Goal: Task Accomplishment & Management: Complete application form

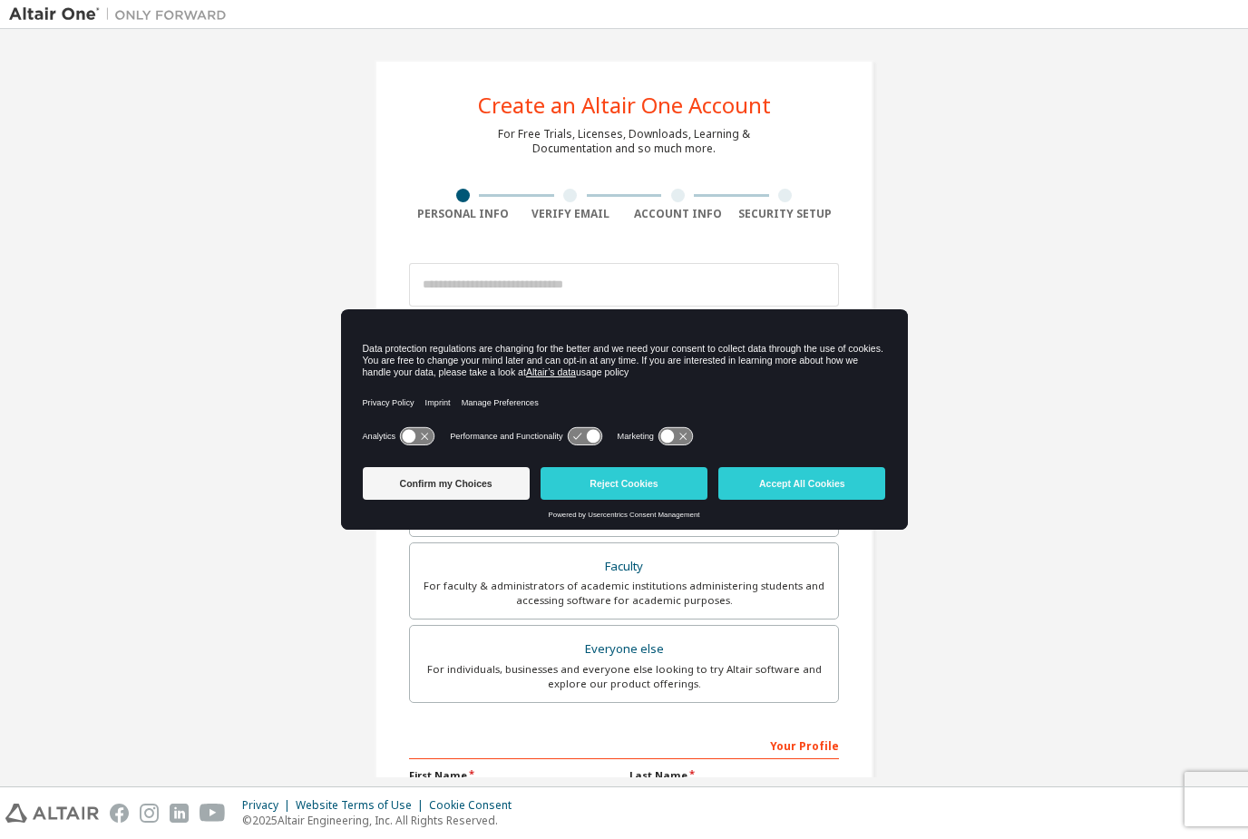
click at [684, 457] on div "Analytics Performance and Functionality Marketing" at bounding box center [624, 441] width 523 height 36
click at [676, 472] on button "Reject Cookies" at bounding box center [623, 483] width 167 height 33
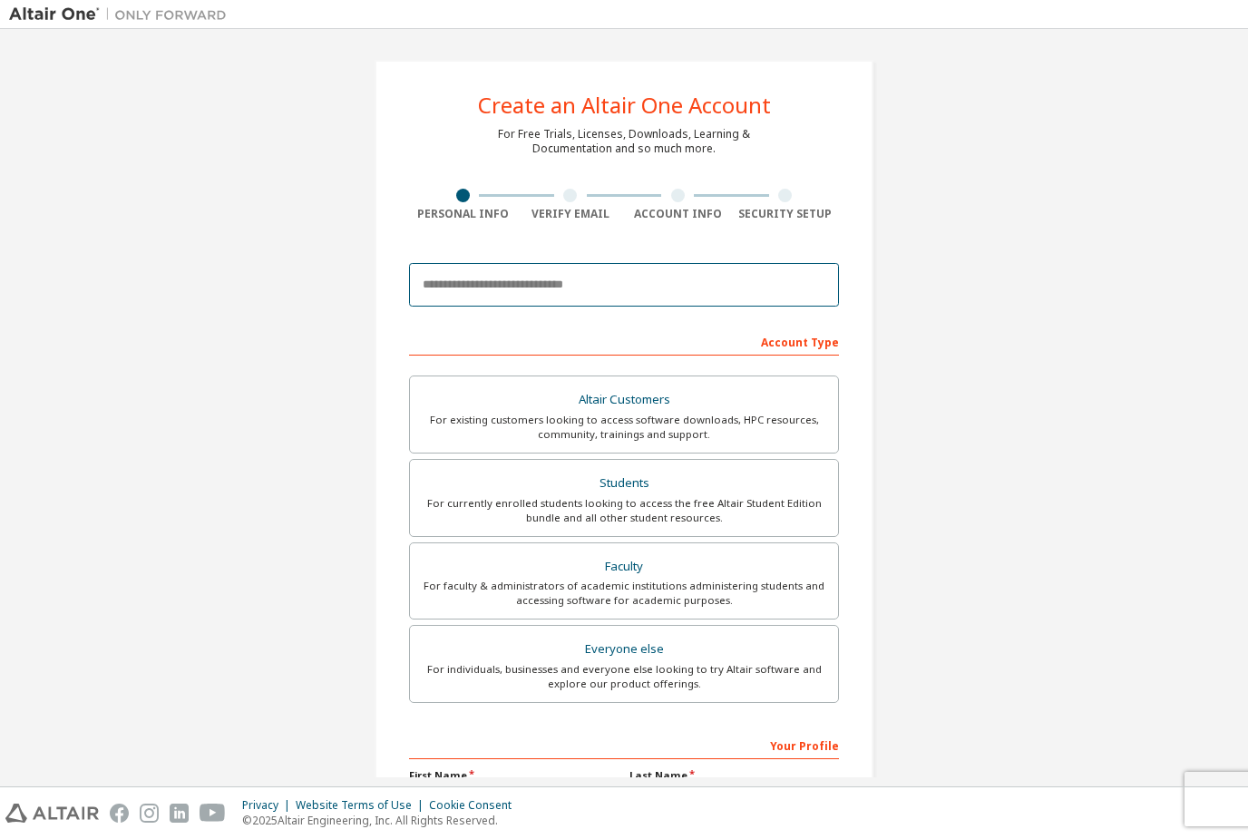
click at [795, 275] on input "email" at bounding box center [624, 285] width 430 height 44
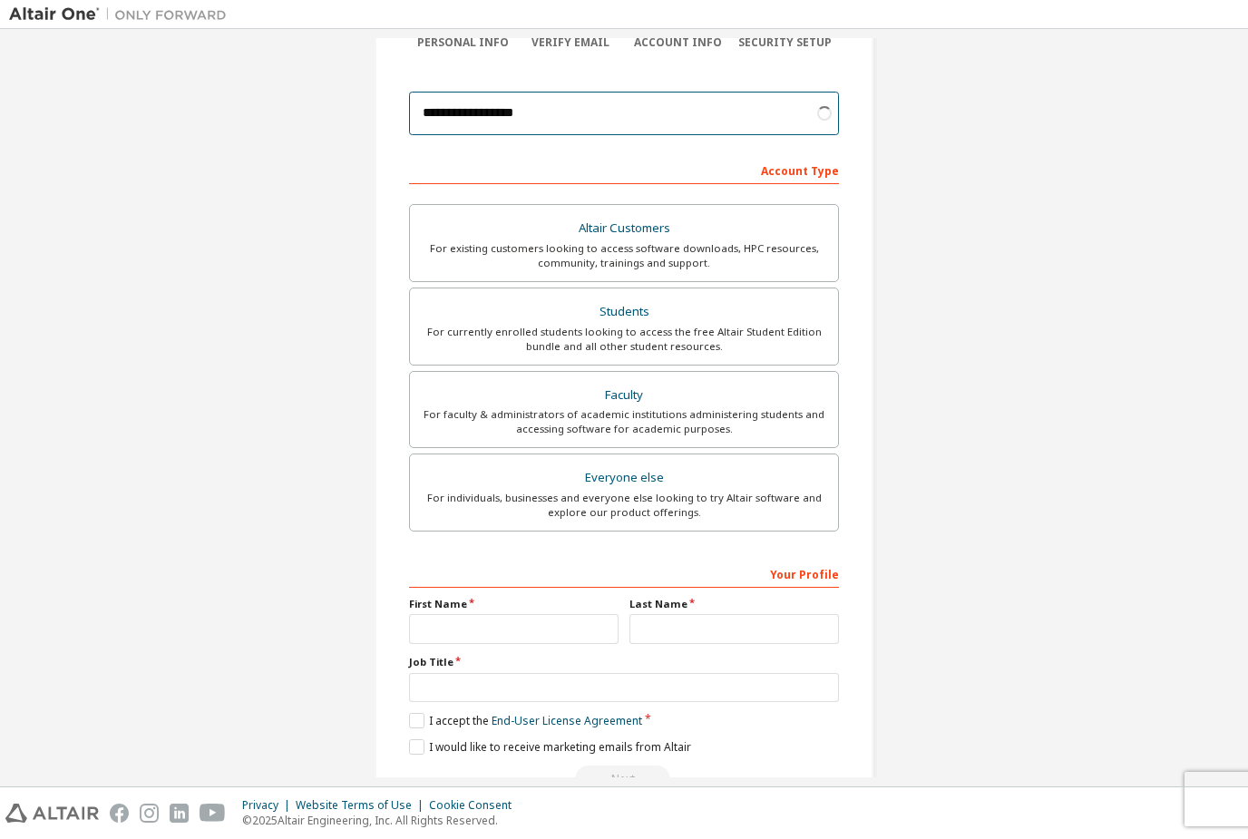
scroll to position [170, 0]
type input "**********"
click at [805, 301] on div "Students" at bounding box center [624, 312] width 406 height 25
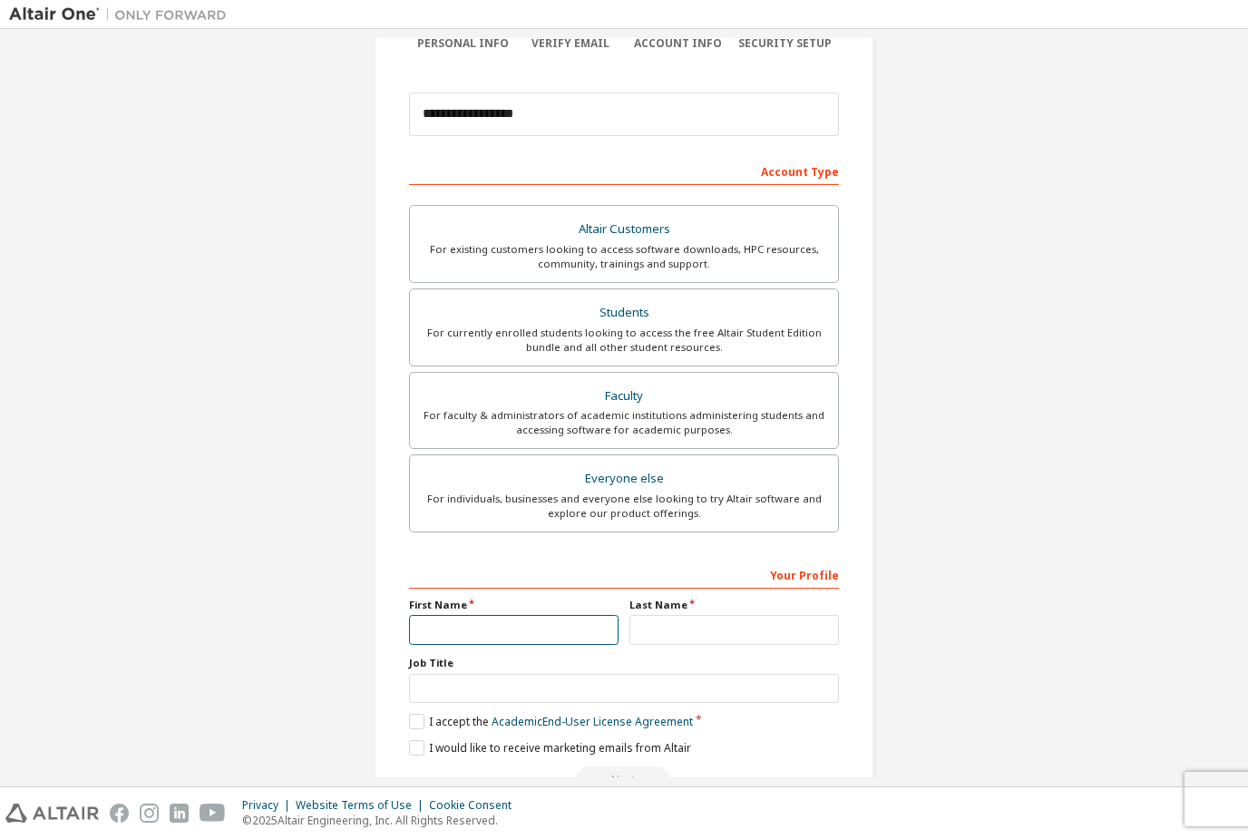
click at [592, 643] on input "text" at bounding box center [513, 630] width 209 height 30
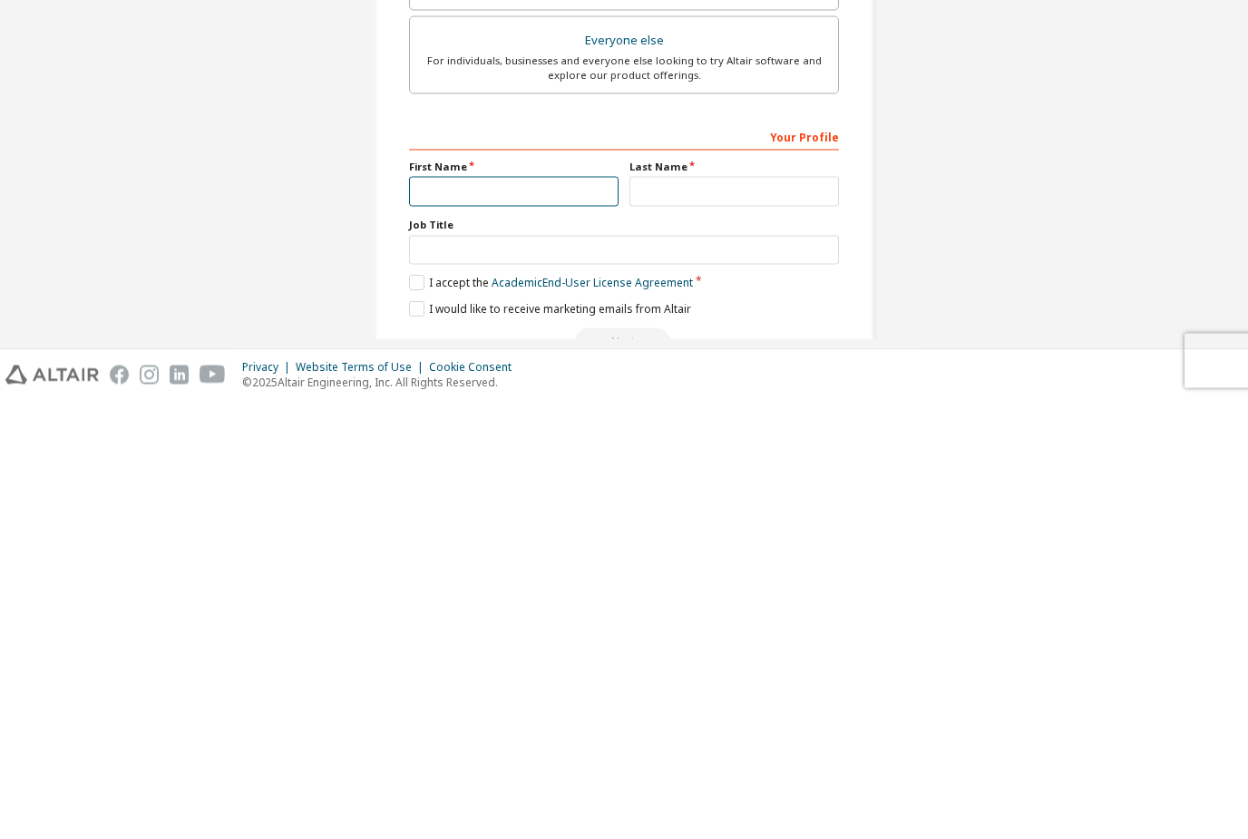
type input "*****"
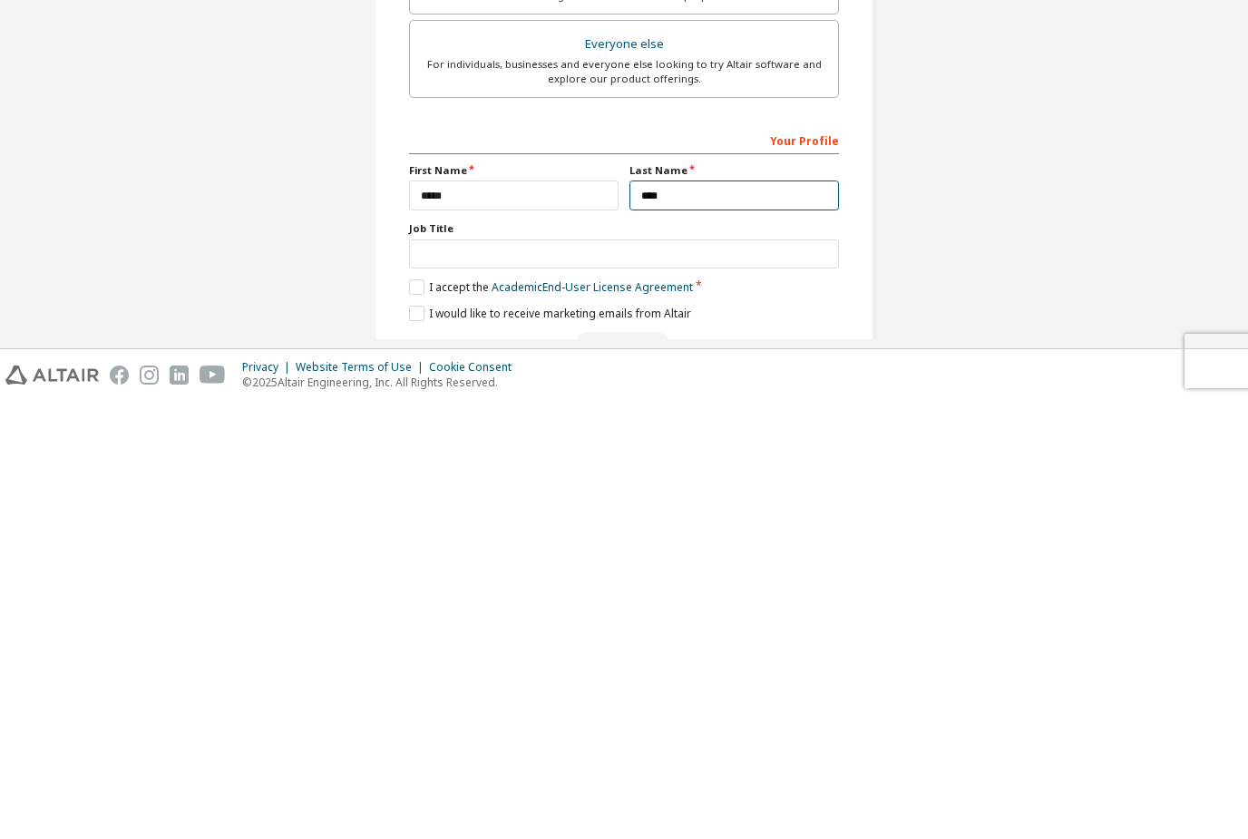
type input "****"
click at [768, 677] on input "text" at bounding box center [624, 692] width 430 height 30
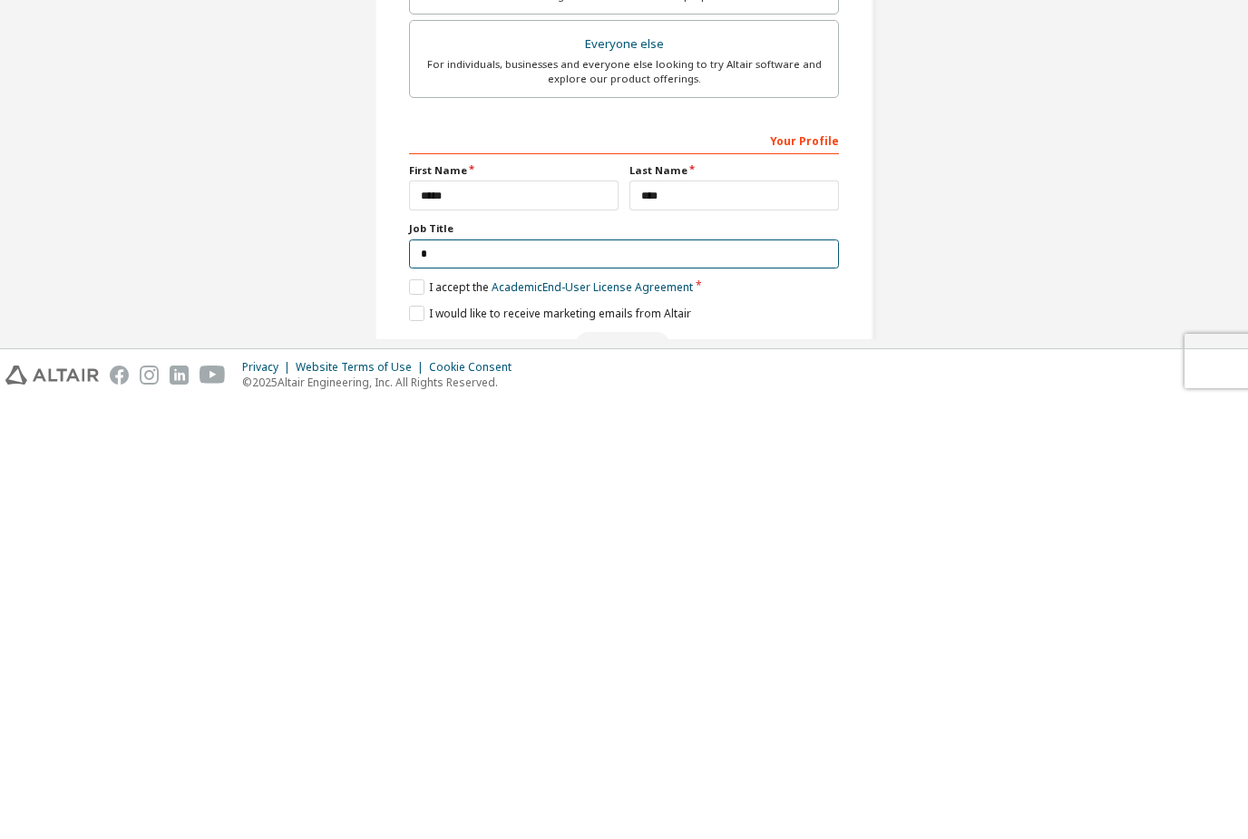
scroll to position [163, 0]
type input "*******"
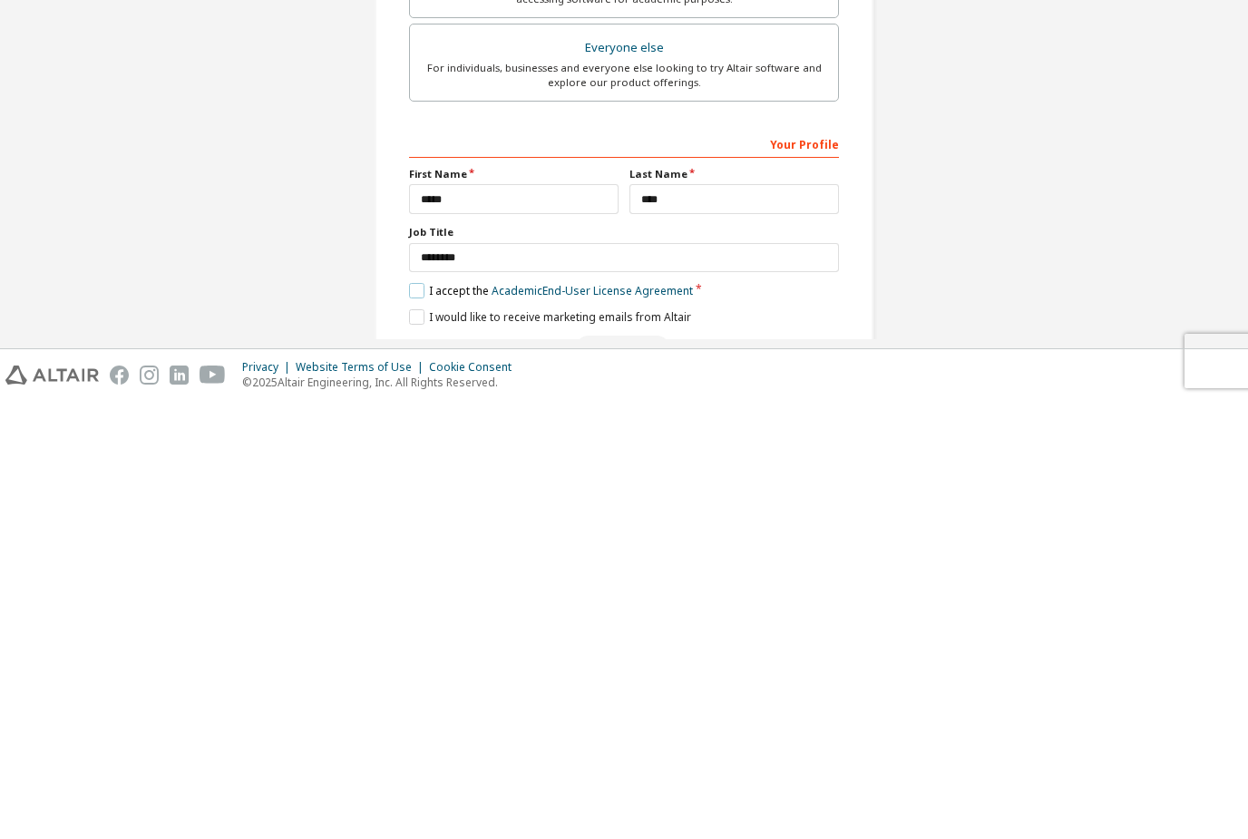
click at [427, 721] on label "I accept the Academic End-User License Agreement" at bounding box center [551, 728] width 284 height 15
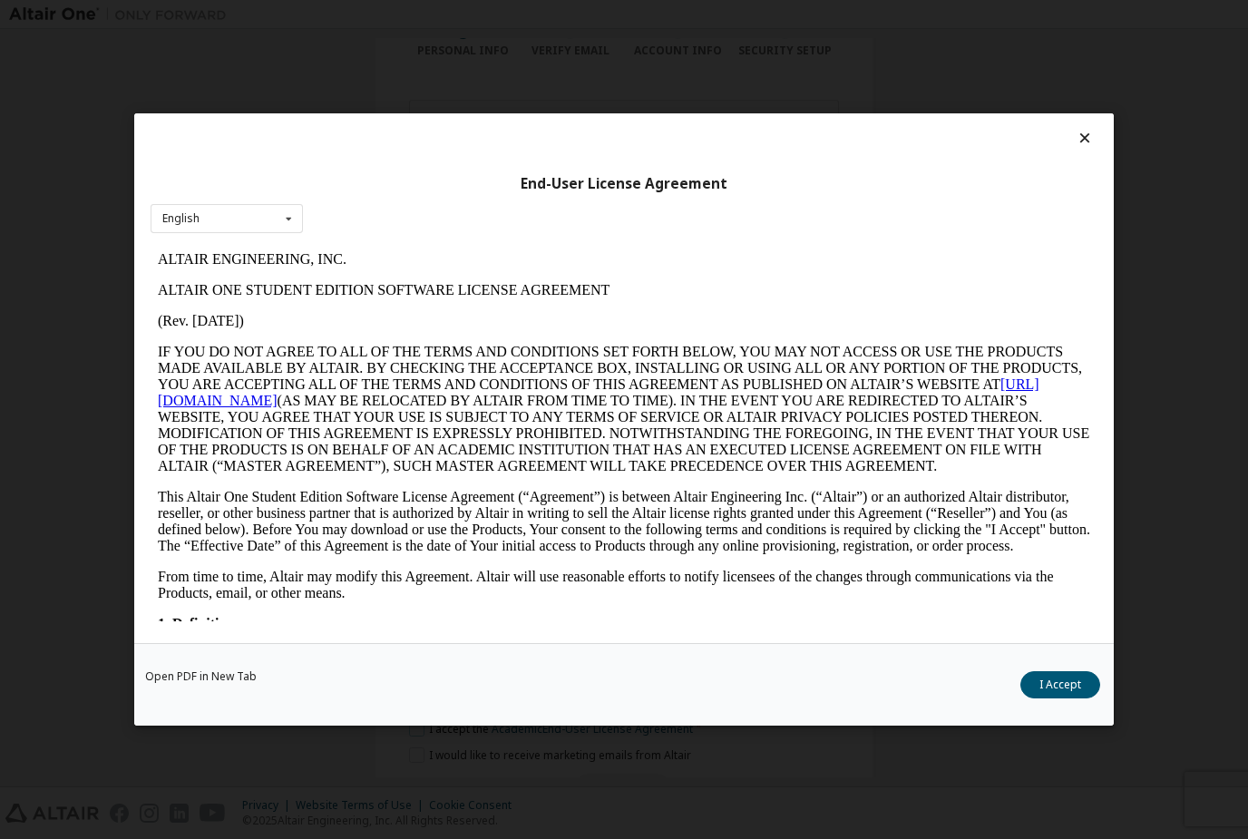
scroll to position [0, 0]
click at [1054, 698] on button "I Accept" at bounding box center [1060, 684] width 80 height 27
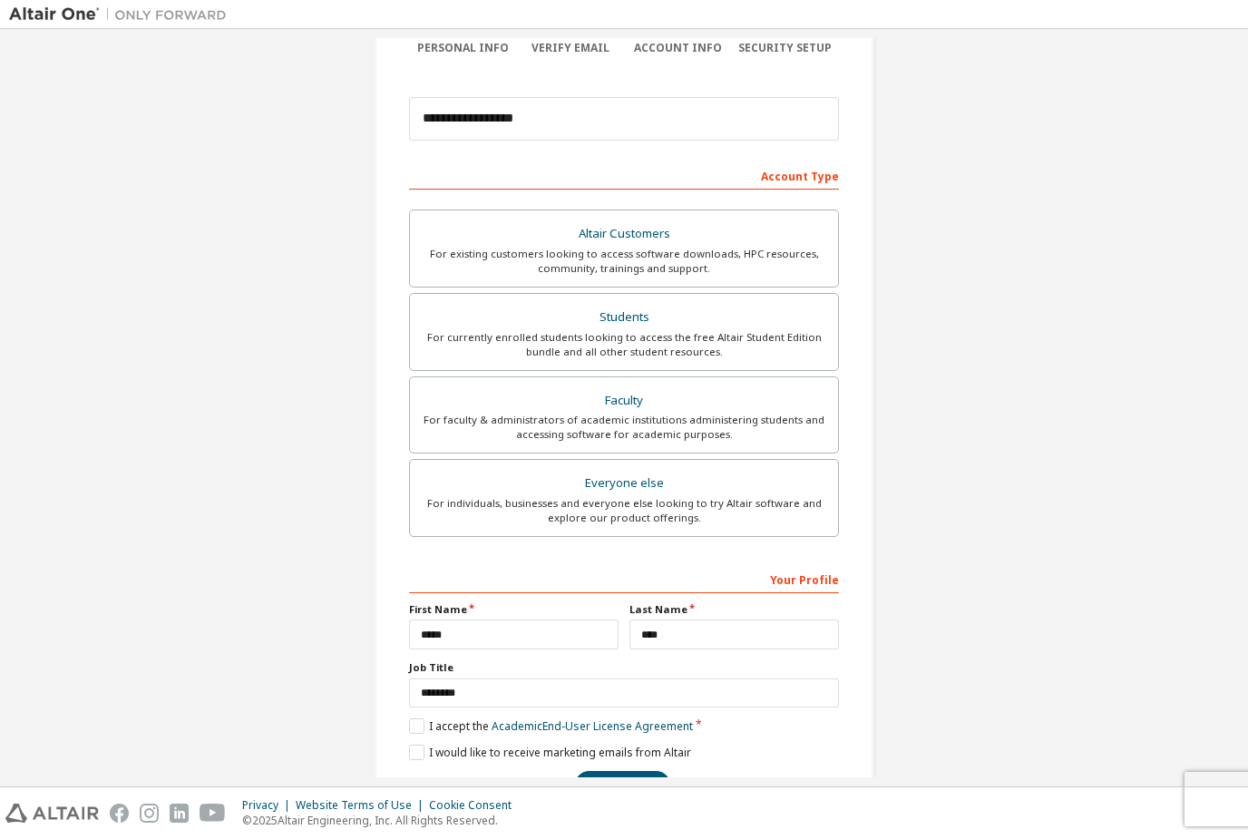
scroll to position [163, 0]
click at [641, 773] on button "Next" at bounding box center [622, 786] width 95 height 27
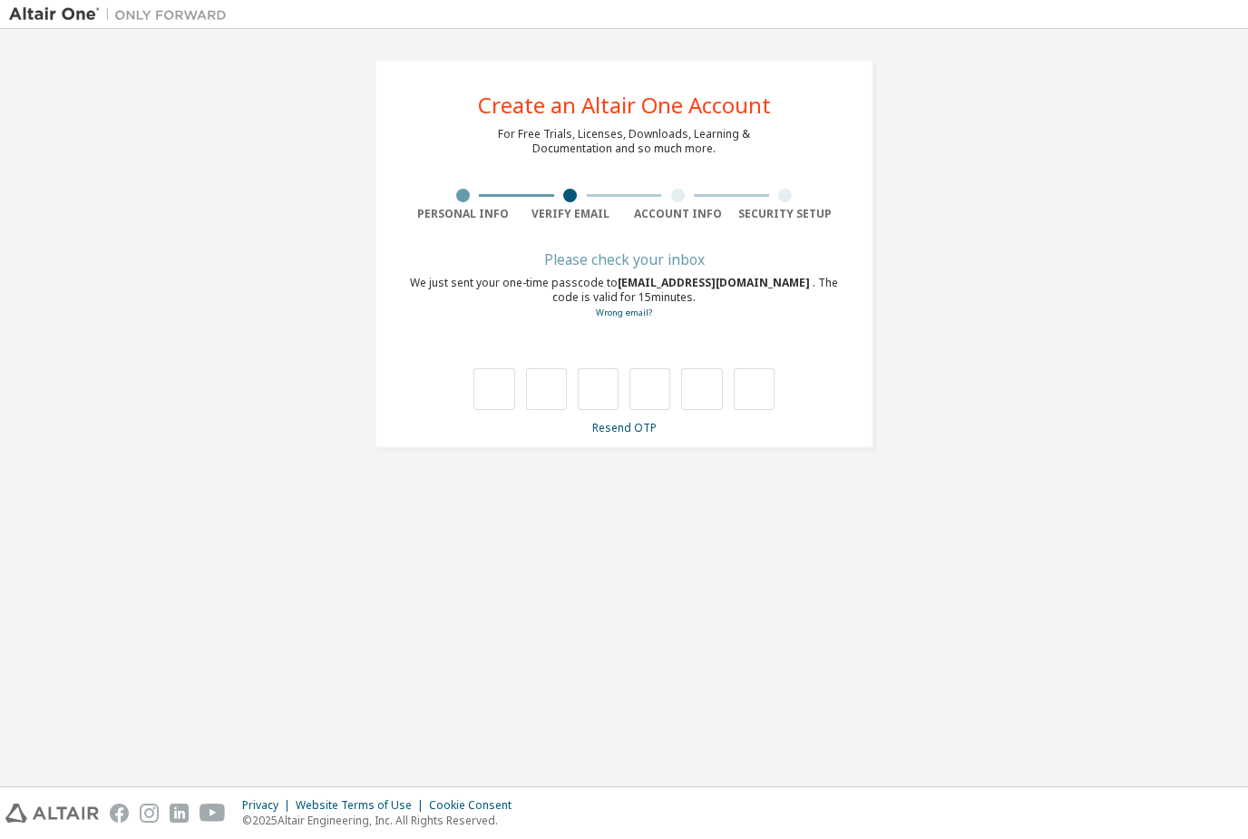
scroll to position [0, 0]
click at [513, 368] on input "text" at bounding box center [493, 389] width 41 height 42
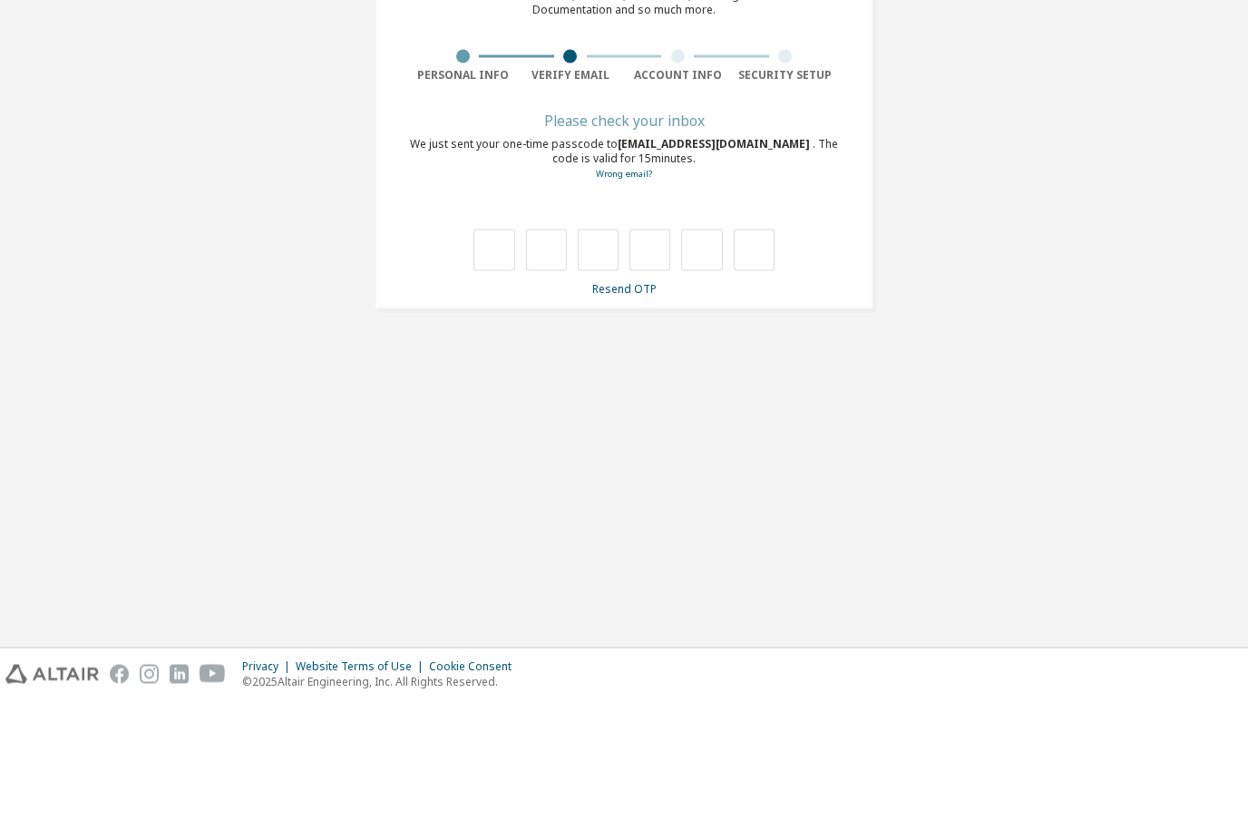
type input "*"
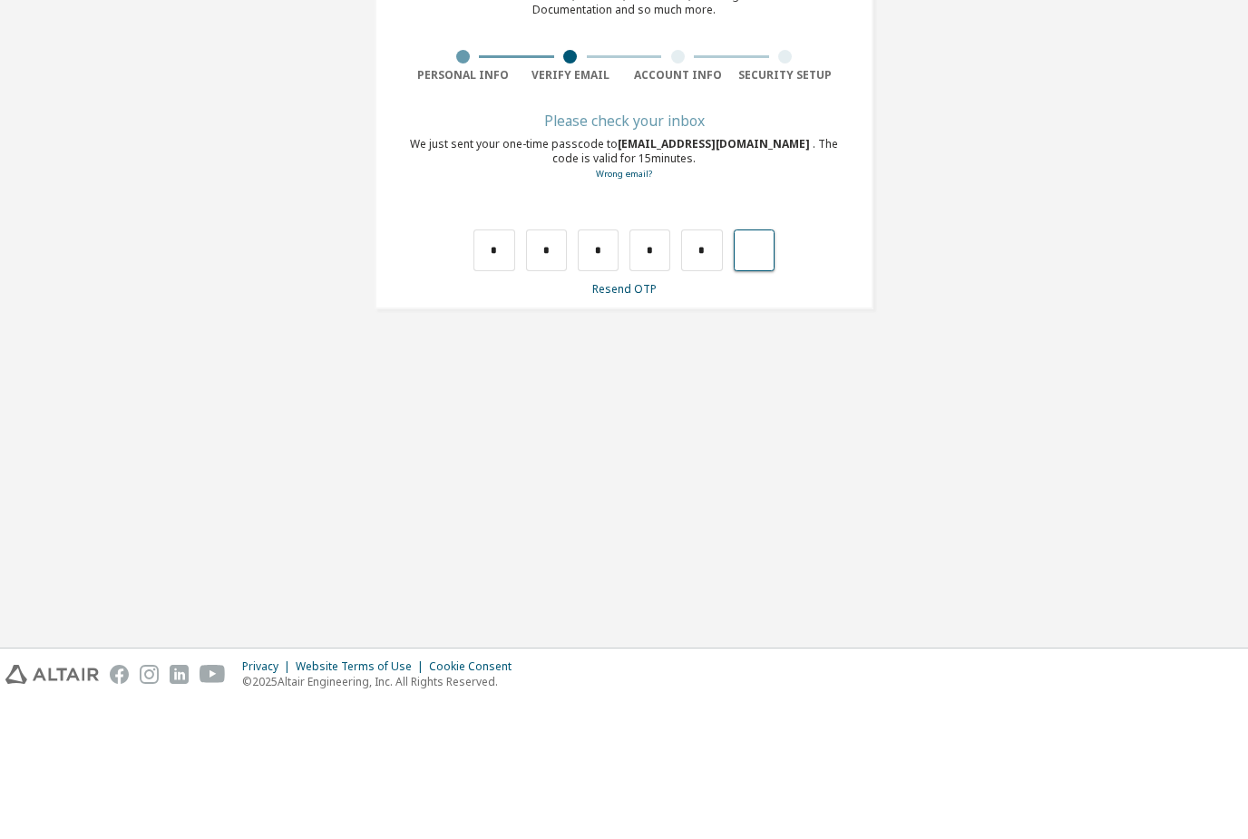
type input "*"
